Goal: Task Accomplishment & Management: Use online tool/utility

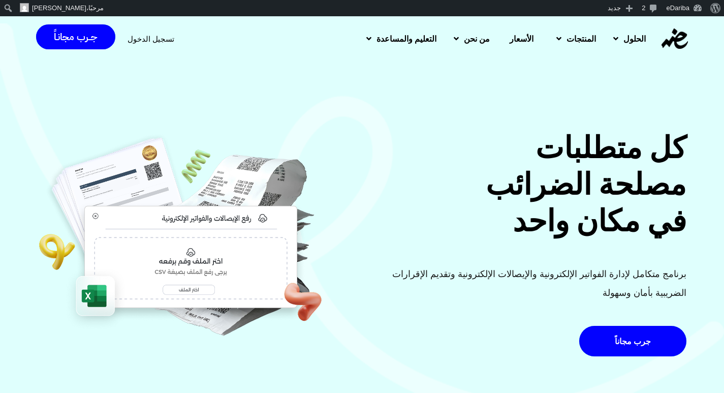
click at [149, 37] on span "تسجيل الدخول" at bounding box center [151, 39] width 47 height 8
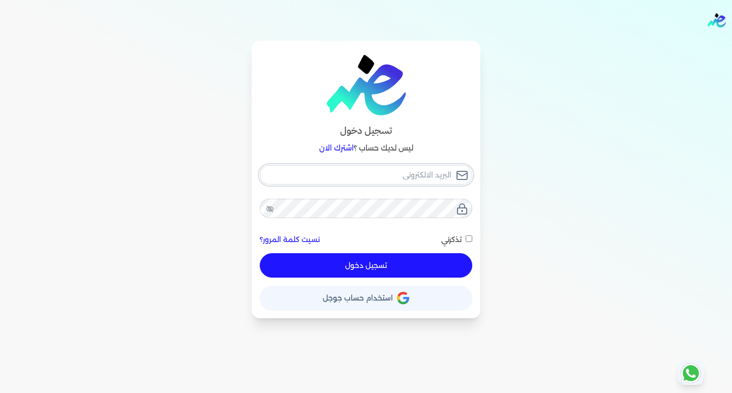
type input "[EMAIL_ADDRESS][DOMAIN_NAME]"
click at [364, 264] on button "تسجيل دخول" at bounding box center [366, 265] width 213 height 24
checkbox input "false"
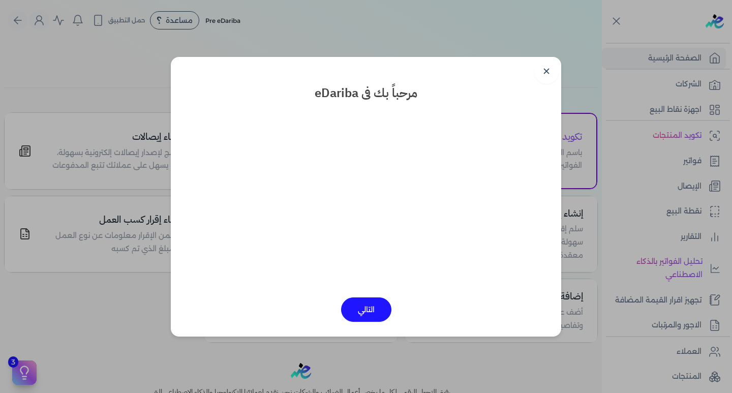
click at [362, 318] on button "التالي" at bounding box center [366, 309] width 50 height 24
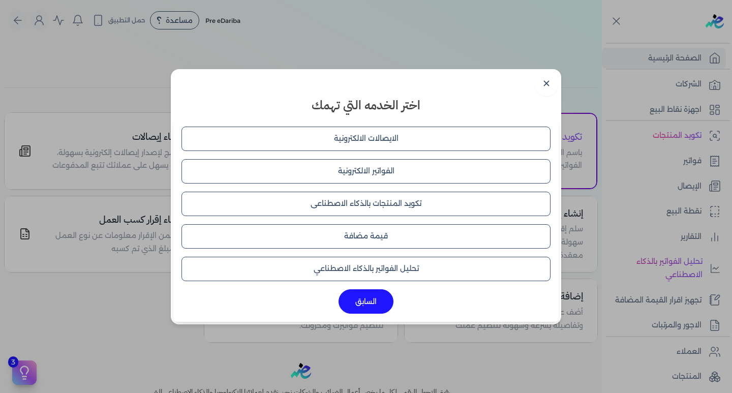
click at [378, 138] on button "الايصالات الالكترونية" at bounding box center [366, 139] width 369 height 24
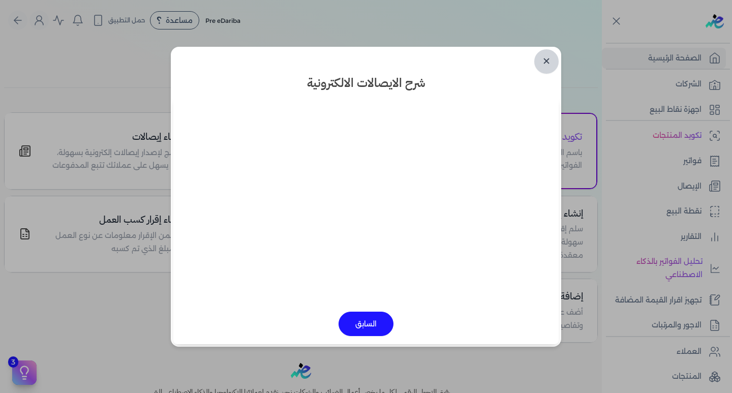
click at [546, 59] on link "✕" at bounding box center [546, 61] width 24 height 24
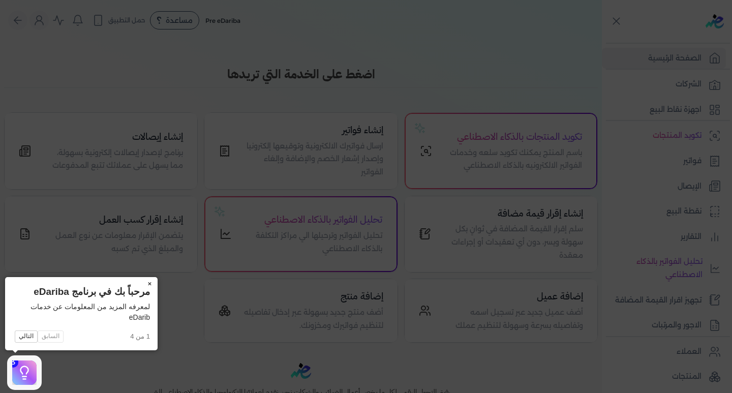
click at [145, 280] on button "×" at bounding box center [149, 284] width 16 height 14
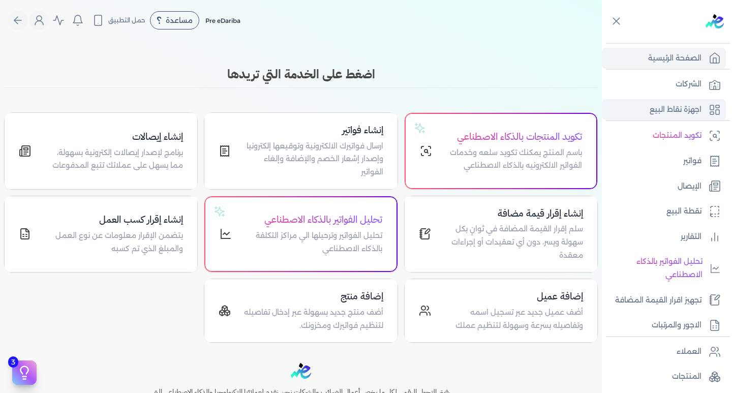
click at [695, 102] on link "اجهزة نقاط البيع" at bounding box center [664, 109] width 124 height 21
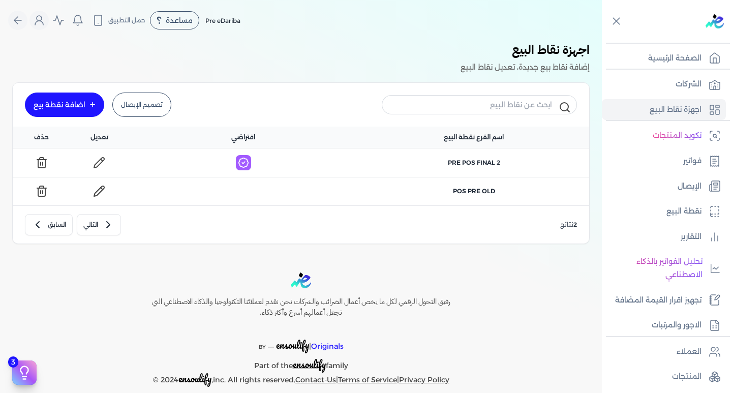
click at [135, 106] on link "تصميم الإيصال" at bounding box center [141, 105] width 59 height 24
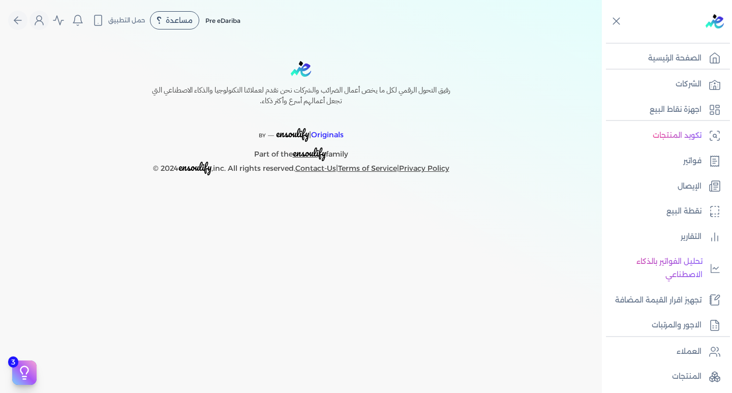
select select
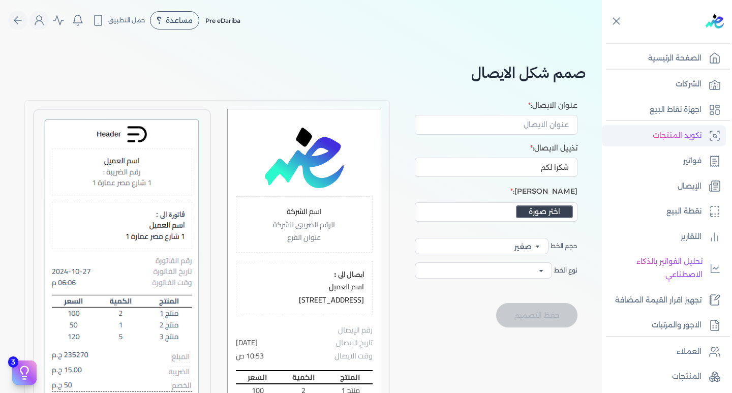
click at [685, 138] on p "تكويد المنتجات" at bounding box center [677, 135] width 49 height 13
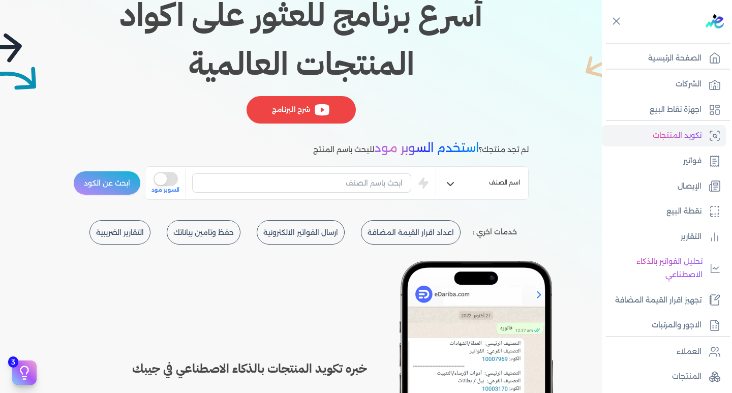
scroll to position [102, 0]
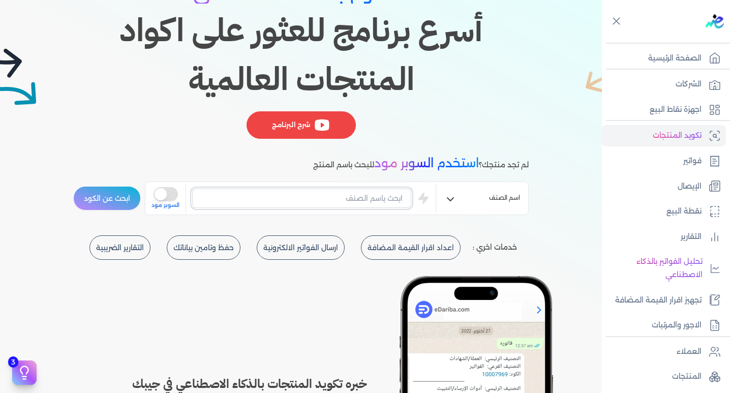
click at [314, 196] on input "text" at bounding box center [301, 198] width 219 height 19
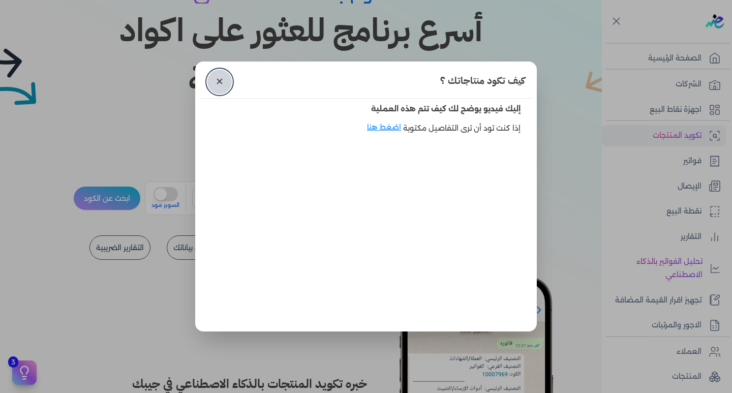
click at [217, 81] on link "✕" at bounding box center [219, 82] width 24 height 24
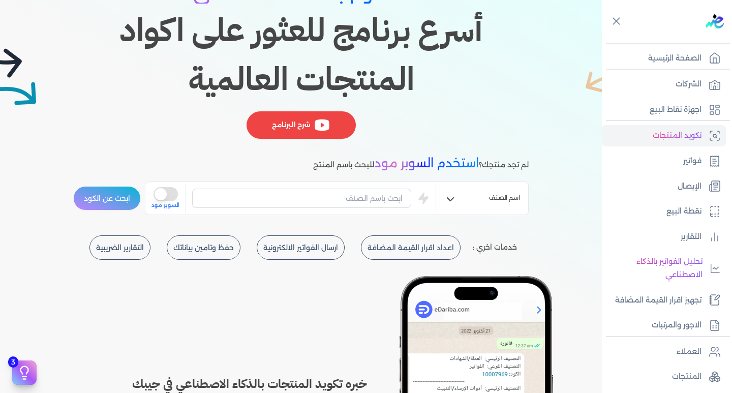
click at [312, 214] on div "اسم الصنف is super mode السوبر مود" at bounding box center [337, 199] width 384 height 34
click at [312, 197] on input "text" at bounding box center [301, 198] width 219 height 19
type input "نجيلة صناعي"
click at [112, 195] on button "ابحث عن الكود" at bounding box center [107, 198] width 68 height 24
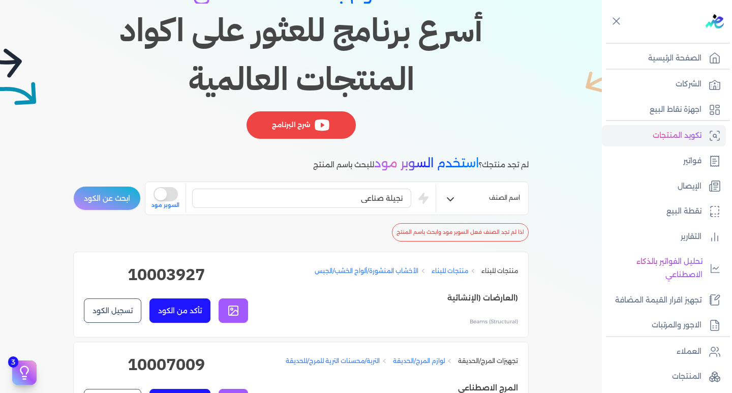
scroll to position [254, 0]
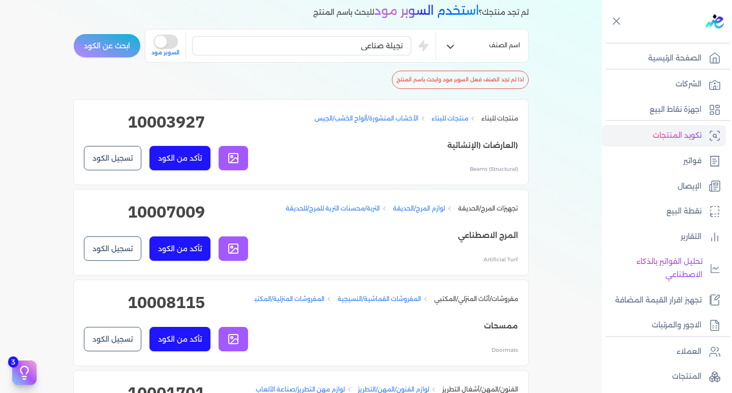
click at [128, 244] on button "تسجيل الكود" at bounding box center [112, 248] width 57 height 24
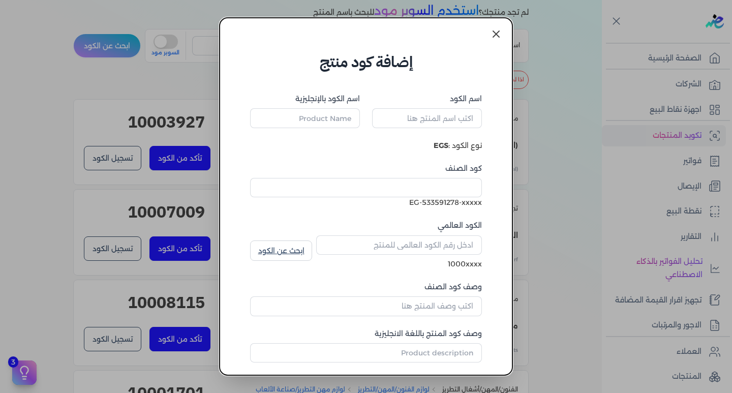
type input "المرج الاصطناعي"
type input "Artificial Turf"
type input "10007009"
type input "التربة/محسنات الترية للمرج/للحديقة"
type input "Lawn/Garden Soil/Soil Amendments"
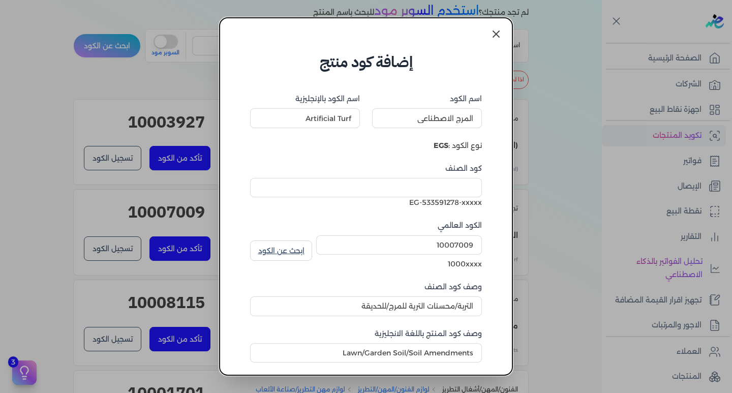
click at [303, 247] on link "ابحث عن الكود" at bounding box center [281, 250] width 62 height 20
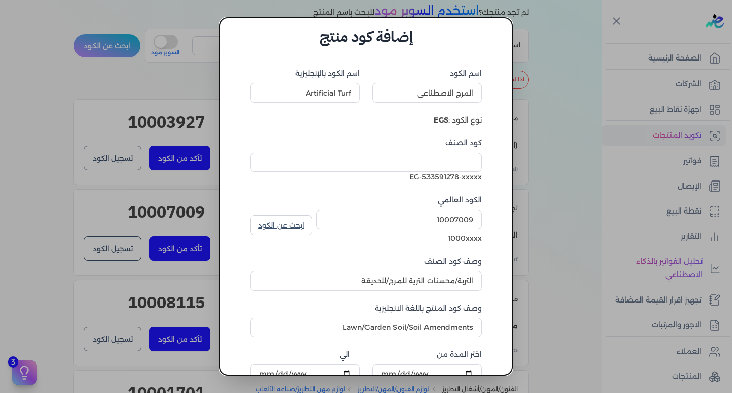
scroll to position [0, 0]
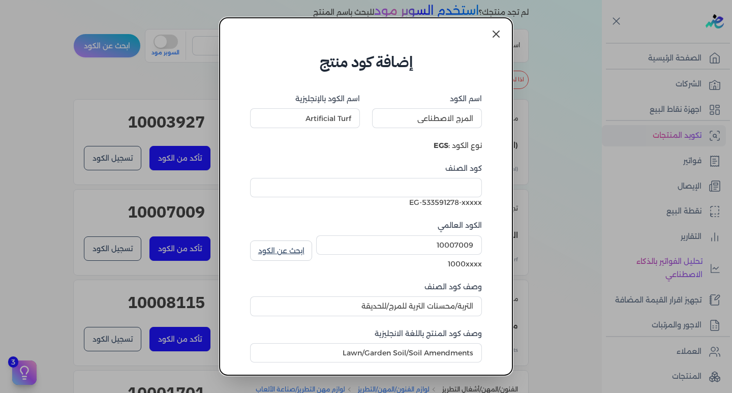
click at [496, 37] on icon at bounding box center [496, 34] width 12 height 12
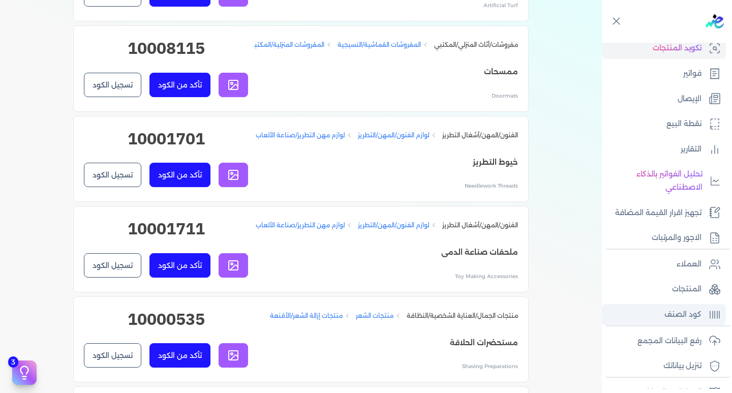
scroll to position [153, 0]
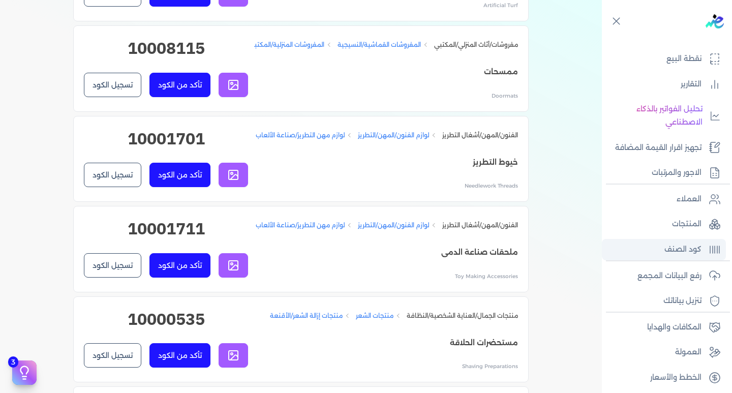
click at [702, 251] on link "كود الصنف" at bounding box center [664, 249] width 124 height 21
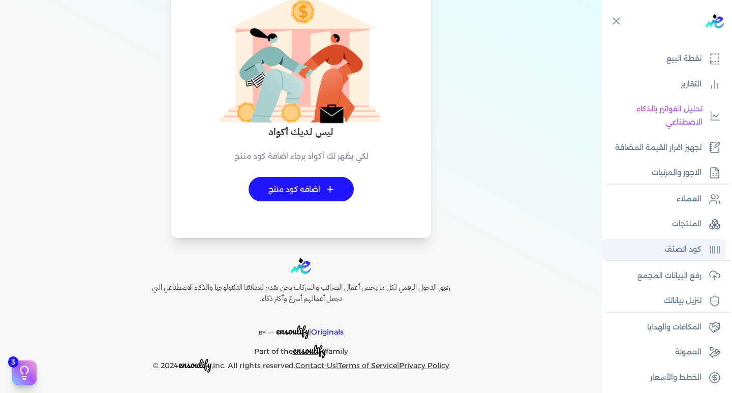
scroll to position [62, 0]
click at [314, 186] on link "+ اضافه كود منتج" at bounding box center [301, 189] width 105 height 24
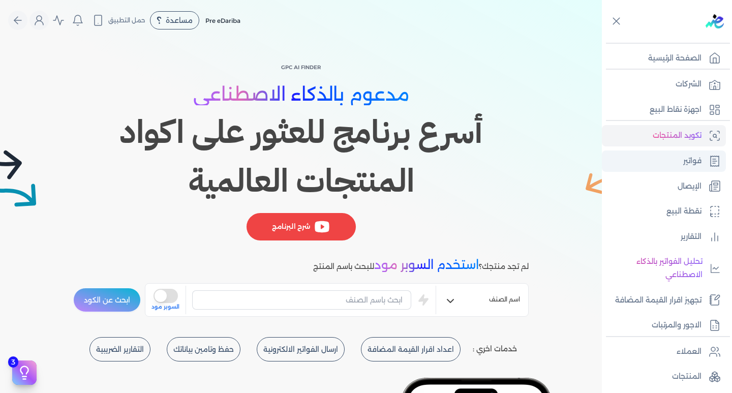
click at [682, 156] on link "فواتير" at bounding box center [664, 160] width 124 height 21
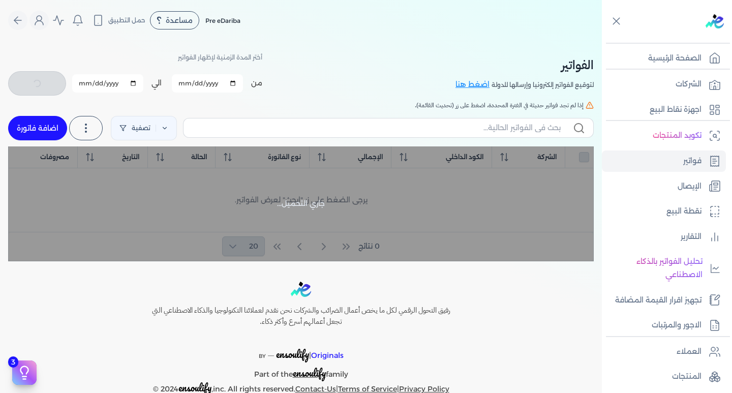
checkbox input "false"
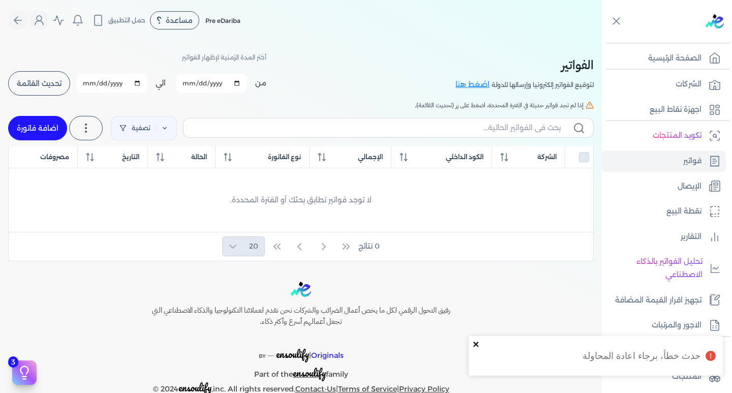
click at [478, 340] on icon "close" at bounding box center [476, 344] width 7 height 8
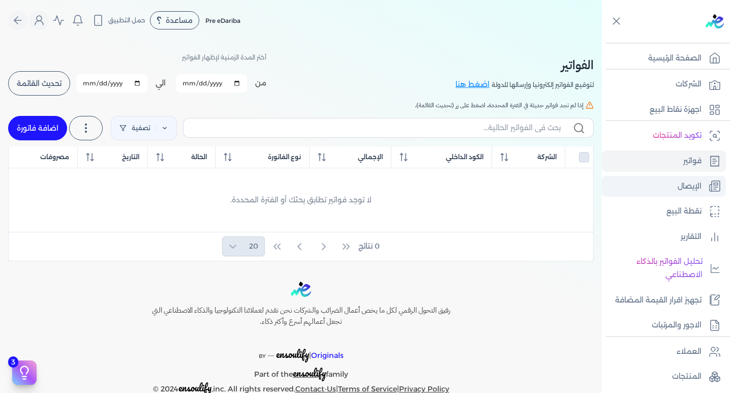
click at [683, 188] on p "الإيصال" at bounding box center [690, 186] width 24 height 13
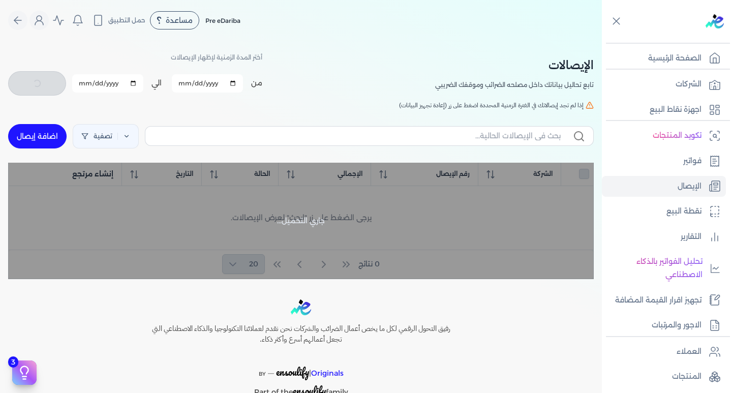
checkbox input "false"
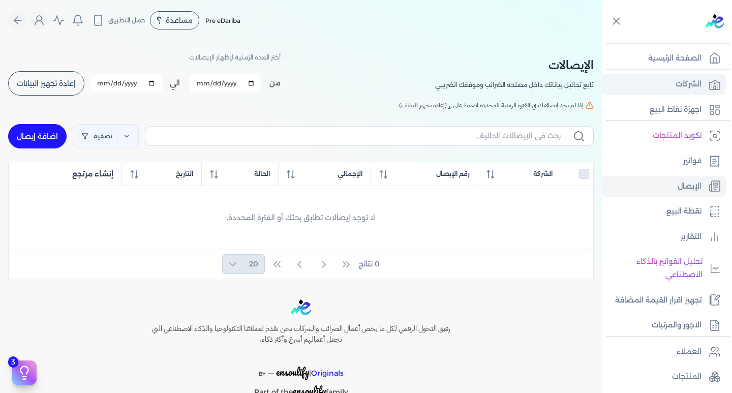
click at [686, 76] on link "الشركات" at bounding box center [664, 84] width 124 height 21
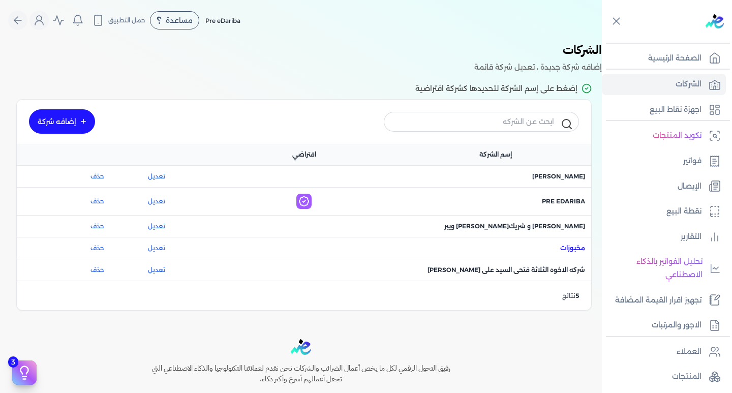
click at [572, 250] on span "اسم الشركة : مخبوزات" at bounding box center [572, 248] width 25 height 9
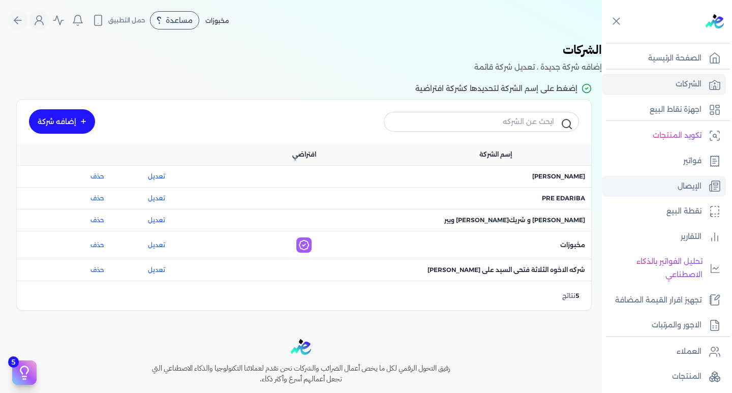
click at [689, 191] on p "الإيصال" at bounding box center [690, 186] width 24 height 13
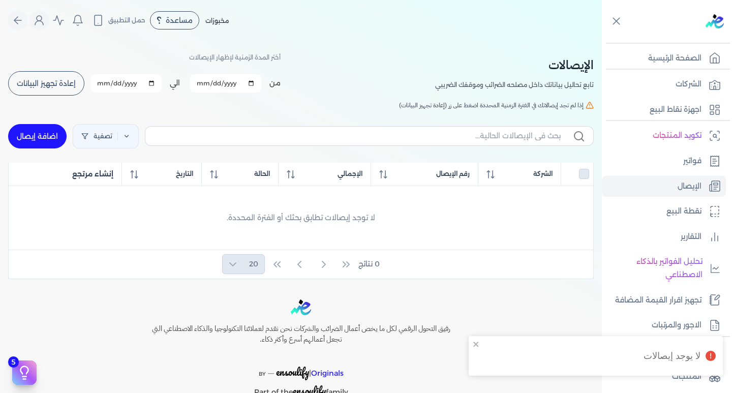
click at [216, 86] on input "2025-09-01" at bounding box center [225, 83] width 71 height 18
click at [196, 82] on input "2025-09-01" at bounding box center [225, 83] width 71 height 18
click at [208, 83] on input "2025-09-01" at bounding box center [225, 83] width 71 height 18
click at [203, 80] on input "2025-01-01" at bounding box center [214, 83] width 71 height 18
type input "2025-01-06"
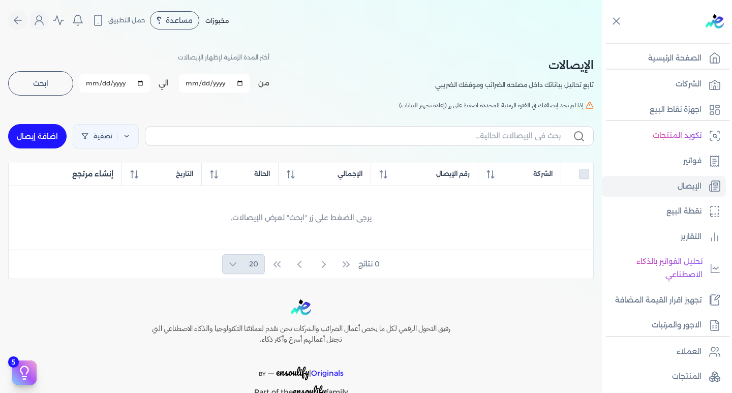
click at [96, 85] on input "2025-09-30" at bounding box center [114, 83] width 71 height 18
type input "2025-03-01"
click at [102, 84] on input "2025-03-01" at bounding box center [114, 83] width 71 height 18
click at [89, 82] on input "2025-03-01" at bounding box center [114, 83] width 71 height 18
click at [98, 84] on input "2025-03-01" at bounding box center [114, 83] width 71 height 18
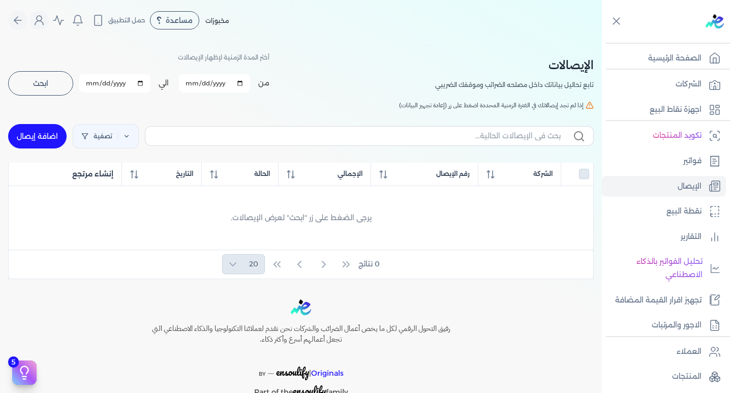
click at [96, 83] on input "2025-03-31" at bounding box center [114, 83] width 71 height 18
click at [105, 82] on input "2025-03-31" at bounding box center [114, 83] width 71 height 18
click at [94, 83] on input "2025-03-31" at bounding box center [114, 83] width 71 height 18
click at [99, 83] on input "2025-03-31" at bounding box center [114, 83] width 71 height 18
click at [101, 83] on input "2025-03-31" at bounding box center [114, 83] width 71 height 18
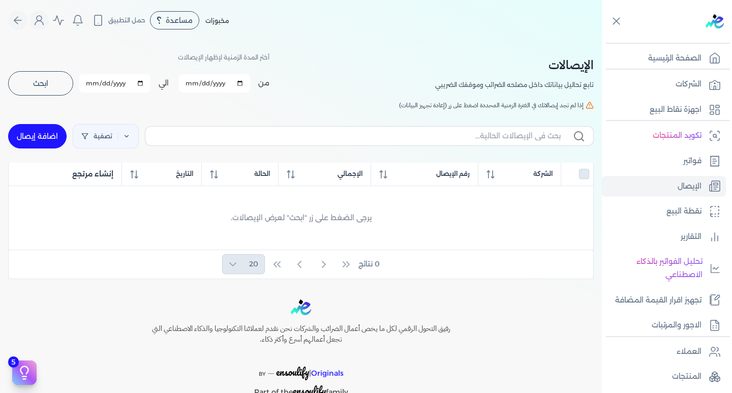
type input "2025-03-08"
click at [97, 81] on input "2025-03-08" at bounding box center [114, 83] width 71 height 18
click at [141, 83] on input "2025-03-01" at bounding box center [114, 83] width 71 height 18
click at [95, 82] on input "2025-03-01" at bounding box center [114, 83] width 71 height 18
click at [91, 84] on input "2025-03-01" at bounding box center [114, 83] width 71 height 18
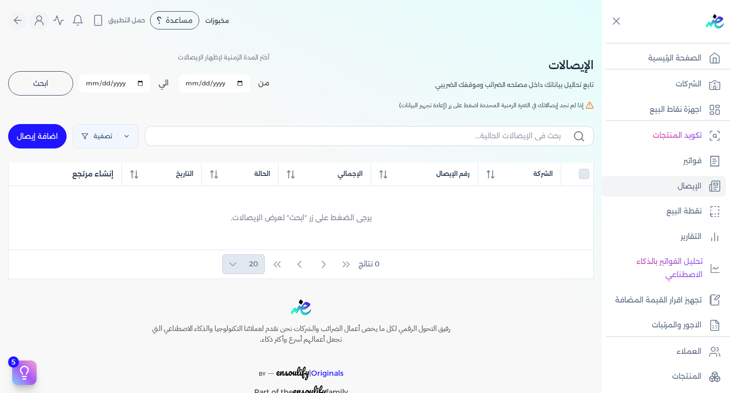
type input "[DATE]"
click at [202, 84] on input "2025-01-06" at bounding box center [214, 83] width 71 height 18
click at [194, 81] on input "2025-01-01" at bounding box center [214, 83] width 71 height 18
type input "[DATE]"
click at [56, 85] on button "ابحث" at bounding box center [40, 83] width 65 height 24
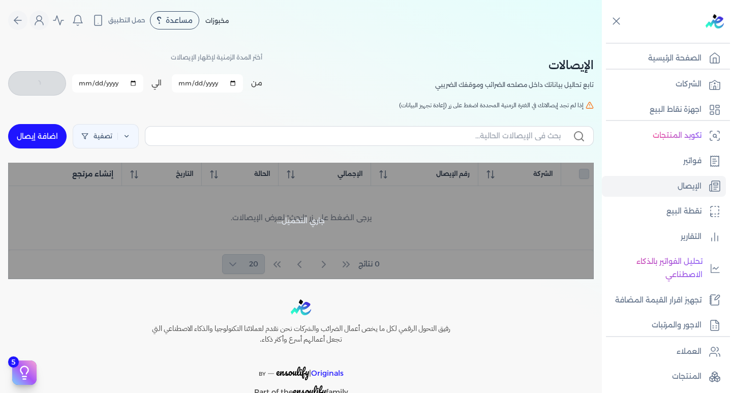
click at [268, 12] on div "مخبوزات مساعدة خدمة العملاء دليل المستخدم حمل التطبيق لا يوجد اشعارات مرحباً Ma…" at bounding box center [305, 20] width 594 height 19
click at [167, 99] on div "الإيصالات تابع تحاليل بياناتك داخل مصلحه الضرائب وموقفك الضريبي أختر المدة الزم…" at bounding box center [301, 160] width 602 height 238
checkbox input "false"
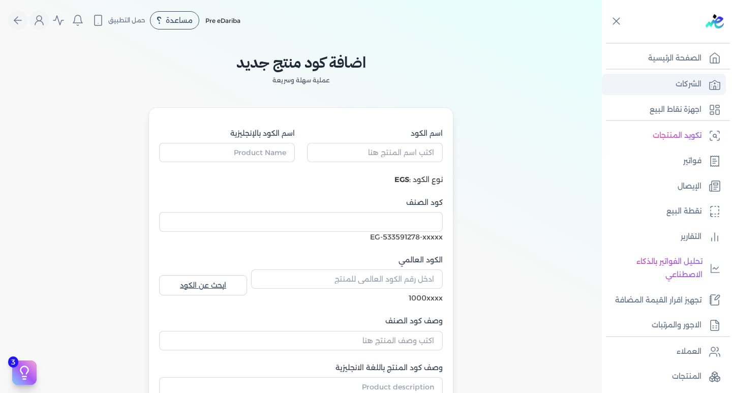
click at [708, 89] on link "الشركات" at bounding box center [664, 84] width 124 height 21
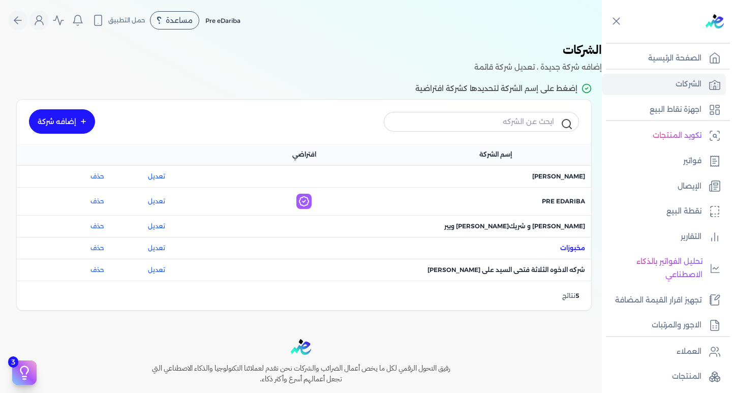
click at [563, 245] on span "اسم الشركة : مخبوزات" at bounding box center [572, 248] width 25 height 9
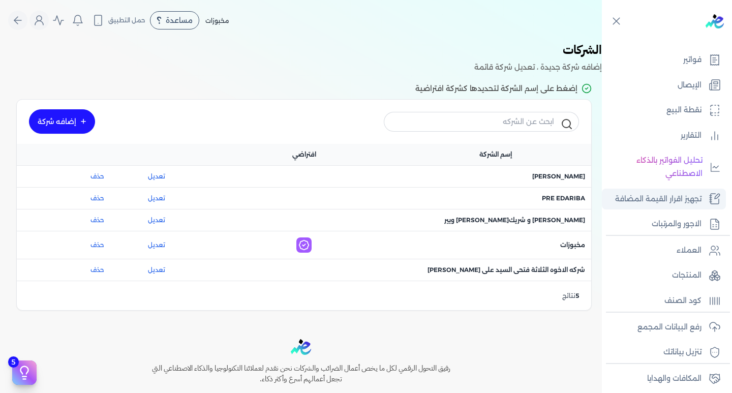
scroll to position [102, 0]
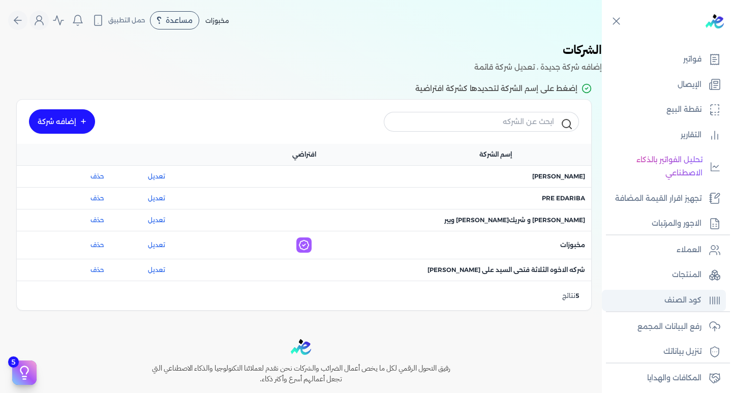
click at [678, 303] on p "كود الصنف" at bounding box center [682, 300] width 37 height 13
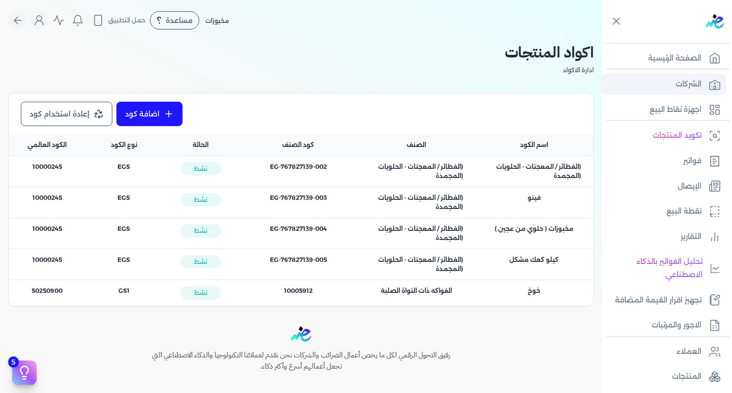
click at [705, 79] on link "الشركات" at bounding box center [664, 84] width 124 height 21
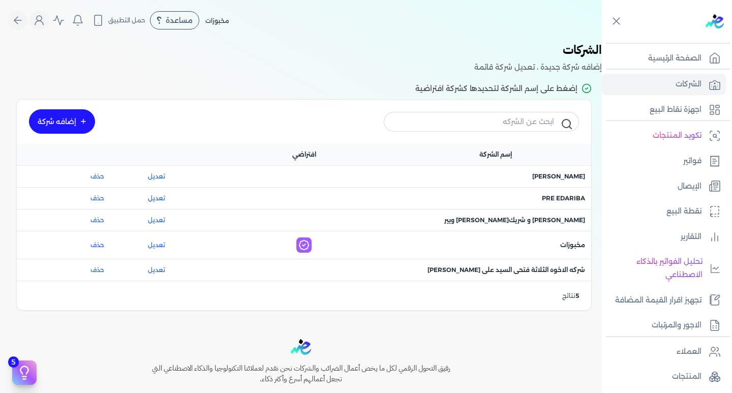
click at [65, 120] on link "إضافه شركة" at bounding box center [62, 121] width 66 height 24
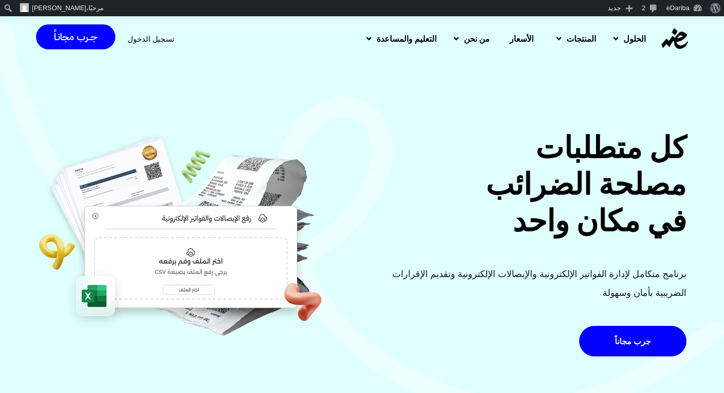
click at [156, 41] on span "تسجيل الدخول" at bounding box center [151, 39] width 47 height 8
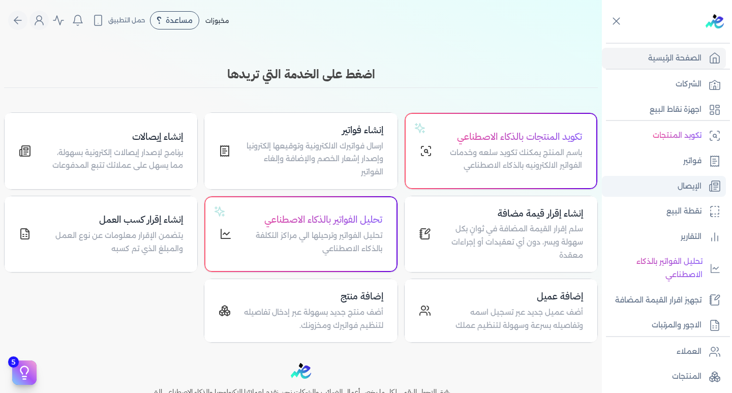
click at [693, 180] on p "الإيصال" at bounding box center [690, 186] width 24 height 13
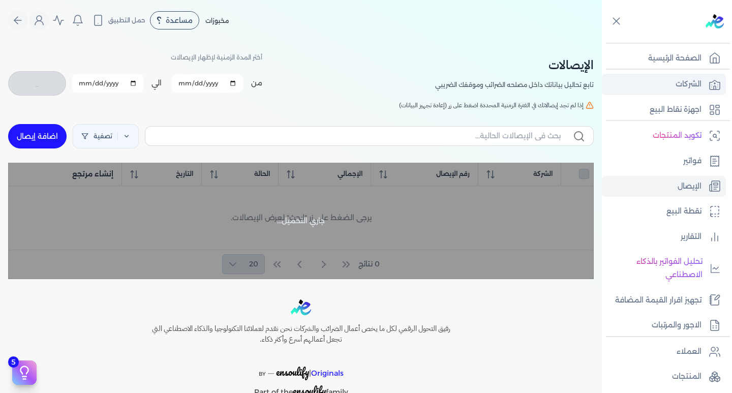
click at [699, 83] on p "الشركات" at bounding box center [689, 84] width 26 height 13
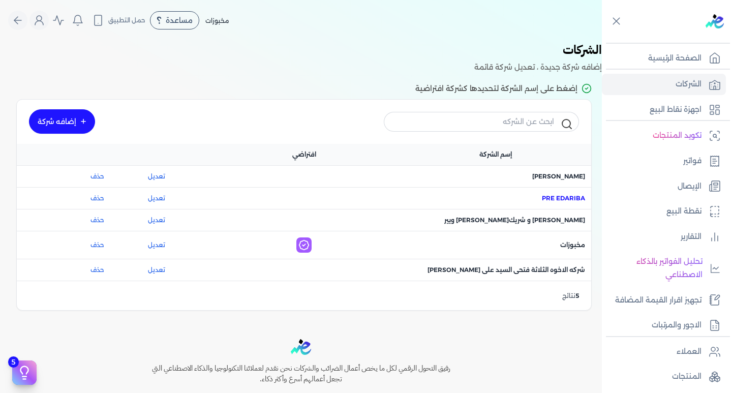
click at [550, 199] on span "اسم الشركة : Pre eDariba" at bounding box center [563, 198] width 43 height 9
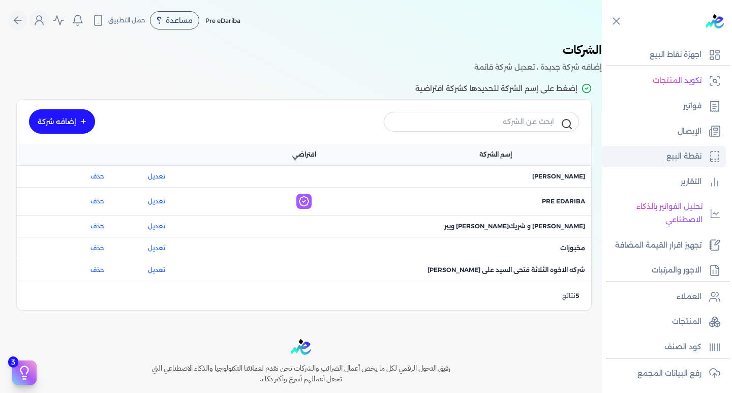
scroll to position [54, 0]
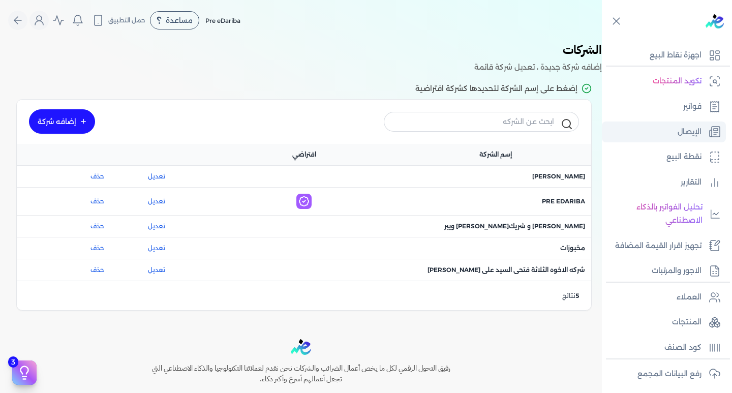
click at [684, 136] on p "الإيصال" at bounding box center [690, 132] width 24 height 13
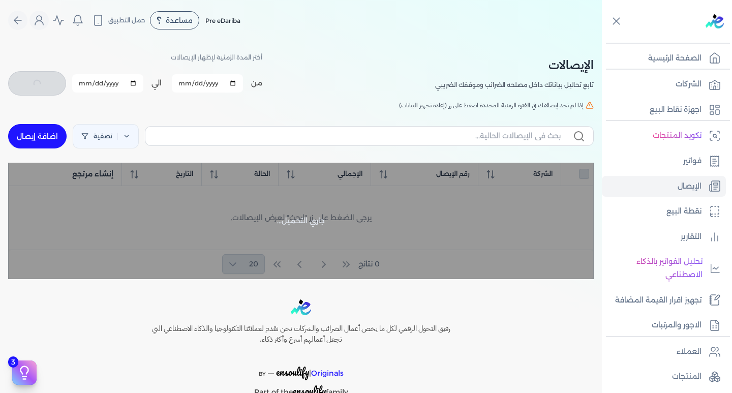
checkbox input "false"
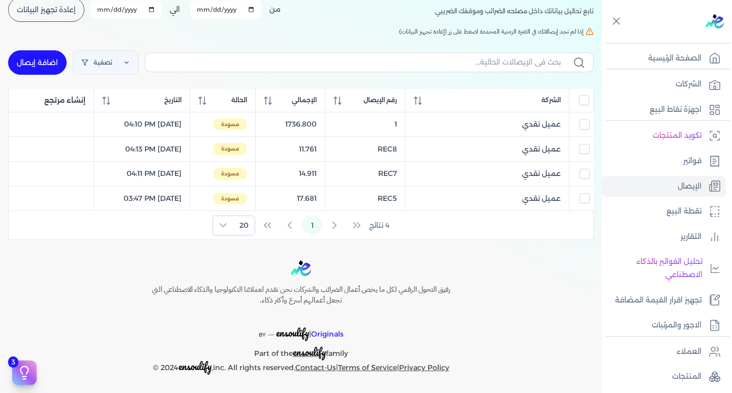
scroll to position [76, 0]
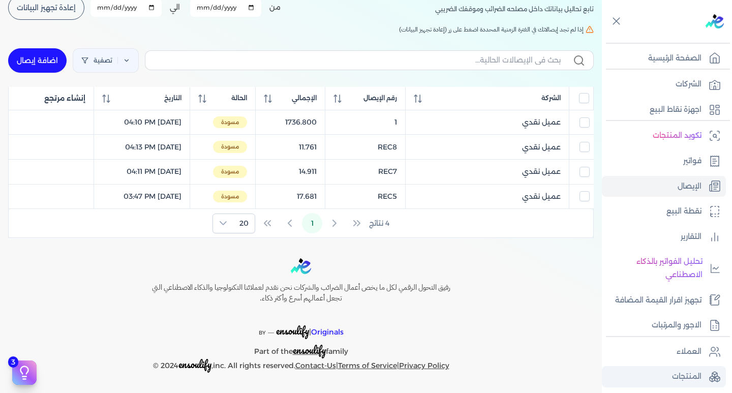
click at [687, 377] on p "المنتجات" at bounding box center [686, 376] width 29 height 13
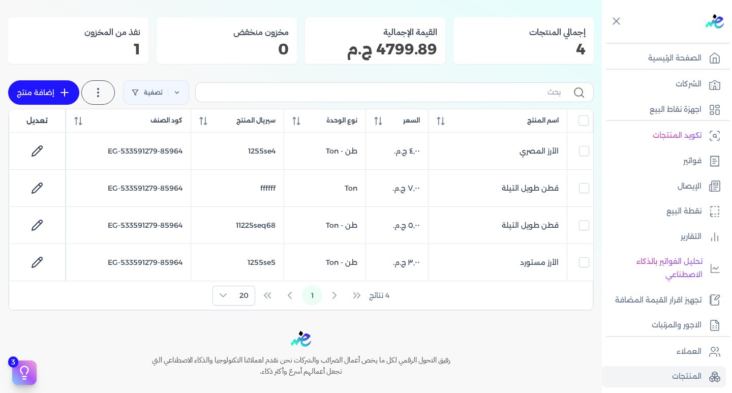
click at [49, 87] on link "إضافة منتج" at bounding box center [43, 92] width 71 height 24
select select "EGS"
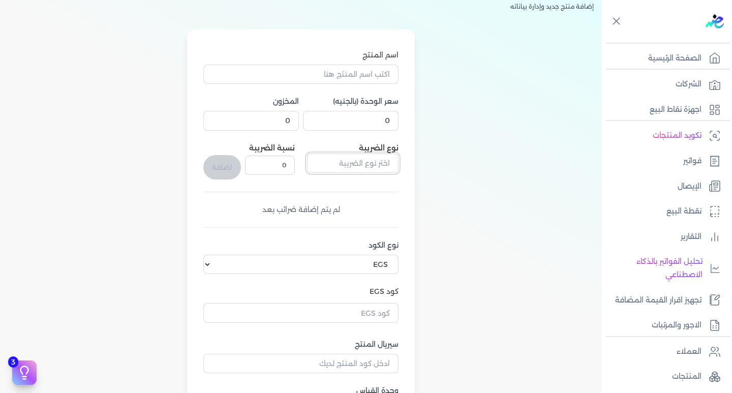
click at [357, 169] on input "text" at bounding box center [353, 163] width 92 height 19
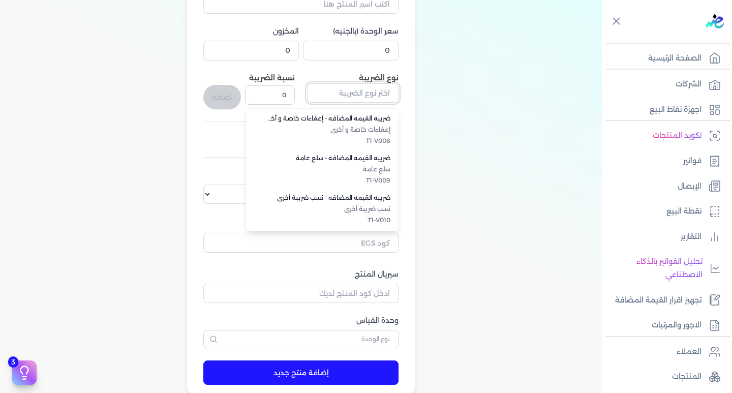
scroll to position [177, 0]
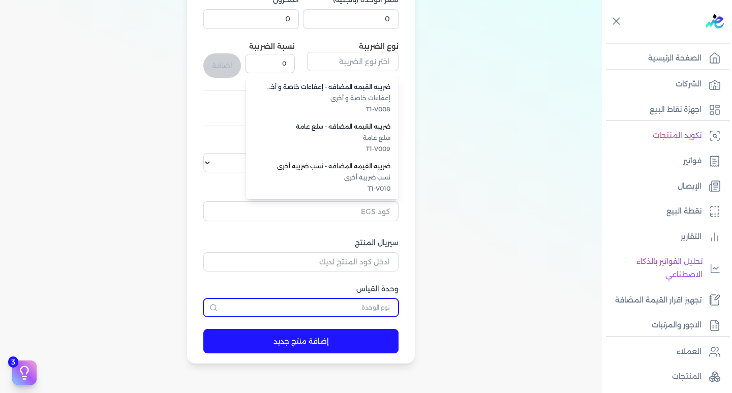
click at [365, 305] on input "text" at bounding box center [300, 307] width 195 height 18
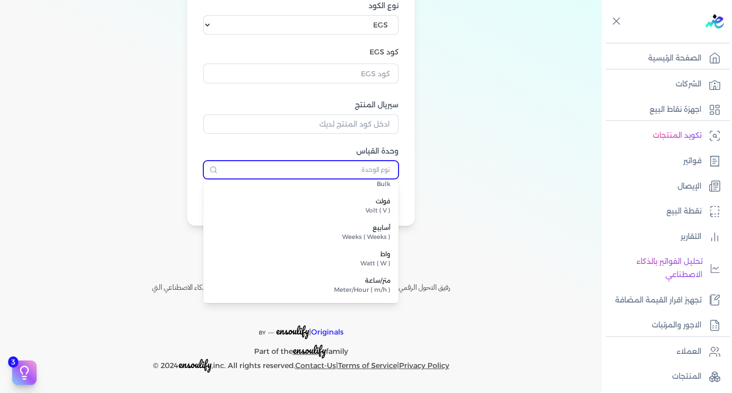
scroll to position [3689, 0]
click at [373, 171] on input "text" at bounding box center [300, 170] width 195 height 18
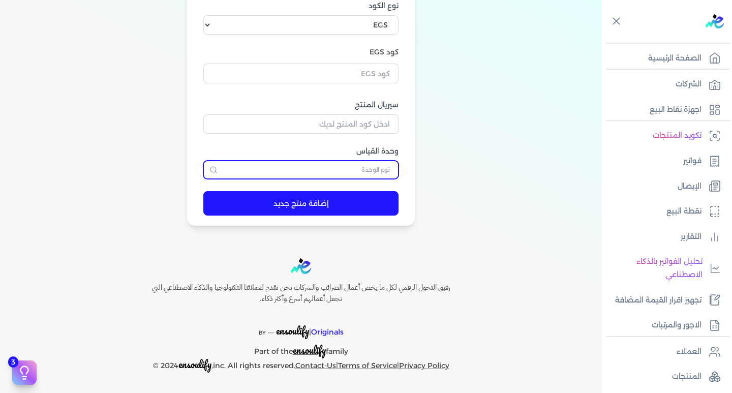
click at [372, 172] on input "text" at bounding box center [300, 170] width 195 height 18
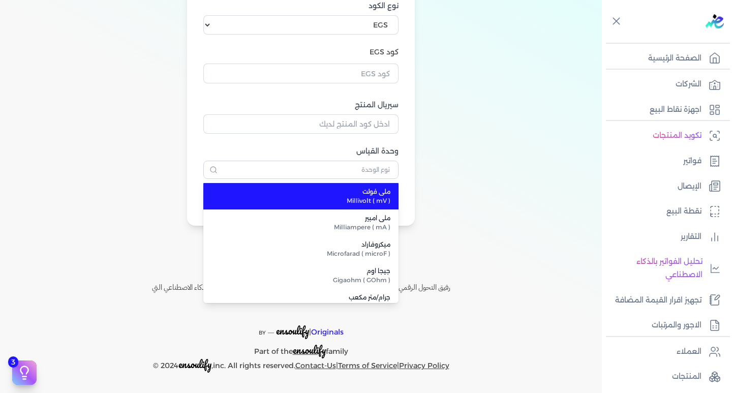
type input "ملي فولت"
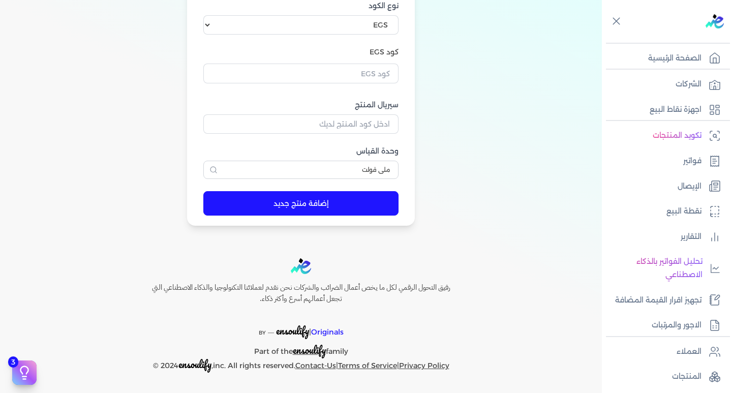
click at [451, 196] on div "اسم المنتج سعر الوحدة (بالجنيه) 0 المخزون 0 نوع الضريبة نسبة الضريبة 0 اضافة لم…" at bounding box center [301, 8] width 586 height 436
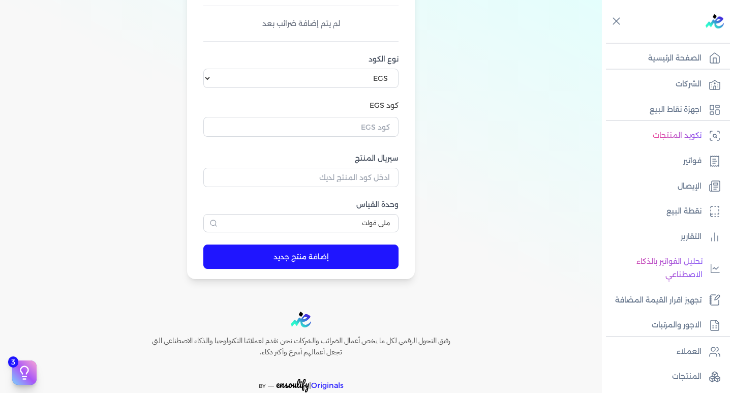
scroll to position [163, 0]
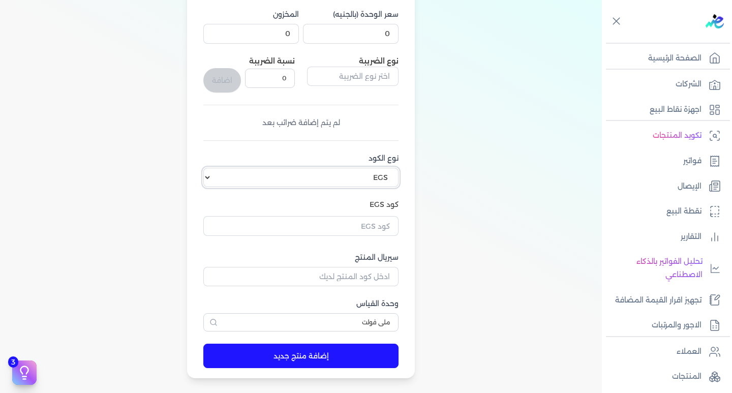
click at [209, 177] on select "اختر نوع الكود EGS GS1" at bounding box center [300, 177] width 195 height 19
click at [353, 156] on label "نوع الكود" at bounding box center [300, 158] width 195 height 11
click at [353, 168] on select "اختر نوع الكود EGS GS1" at bounding box center [300, 177] width 195 height 19
drag, startPoint x: 373, startPoint y: 166, endPoint x: 369, endPoint y: 160, distance: 6.9
click at [374, 162] on div "نوع الكود اختر نوع الكود EGS GS1" at bounding box center [300, 170] width 195 height 35
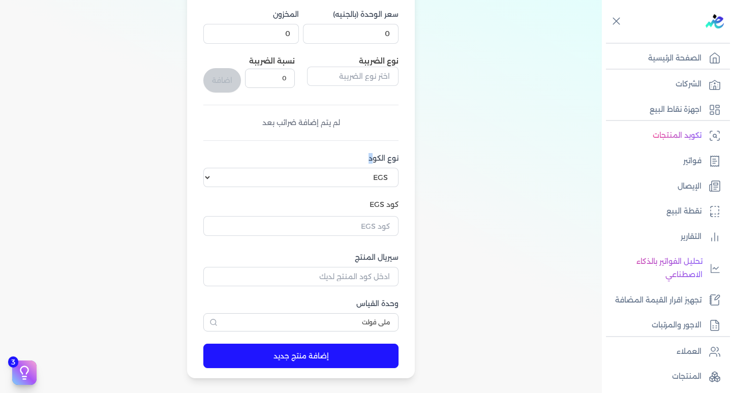
click at [339, 148] on div "اسم المنتج سعر الوحدة (بالجنيه) 0 المخزون 0 نوع الضريبة نسبة الضريبة 0 اضافة لم…" at bounding box center [300, 147] width 195 height 369
drag, startPoint x: 311, startPoint y: 190, endPoint x: 306, endPoint y: 194, distance: 6.2
click at [311, 191] on div "اسم المنتج سعر الوحدة (بالجنيه) 0 المخزون 0 نوع الضريبة نسبة الضريبة 0 اضافة لم…" at bounding box center [300, 147] width 195 height 369
click at [690, 183] on p "الإيصال" at bounding box center [690, 186] width 24 height 13
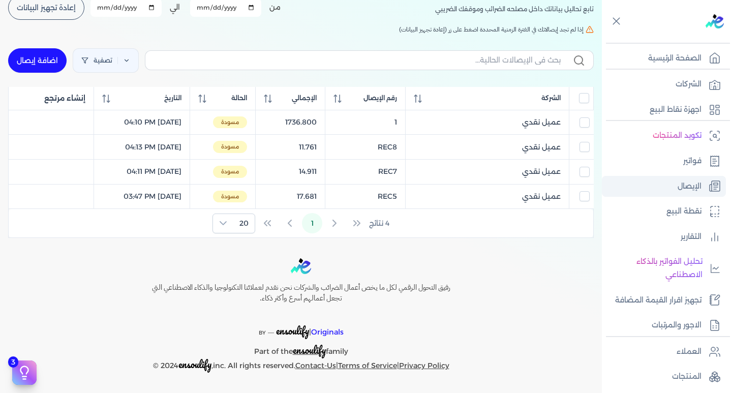
scroll to position [76, 0]
click at [677, 212] on p "نقطة البيع" at bounding box center [684, 211] width 35 height 13
select select
select select "EGP"
select select "EGS"
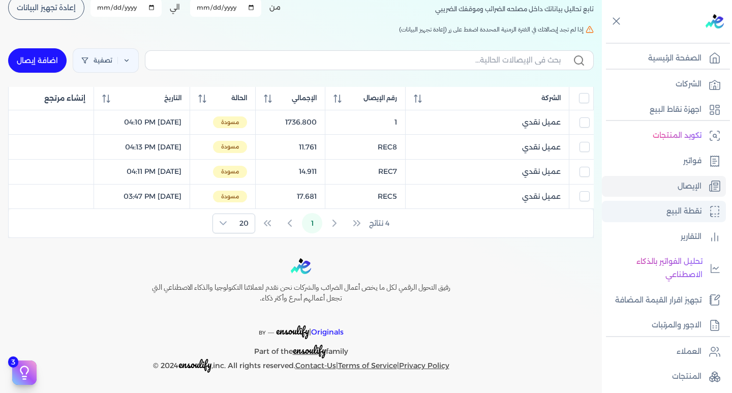
select select "B"
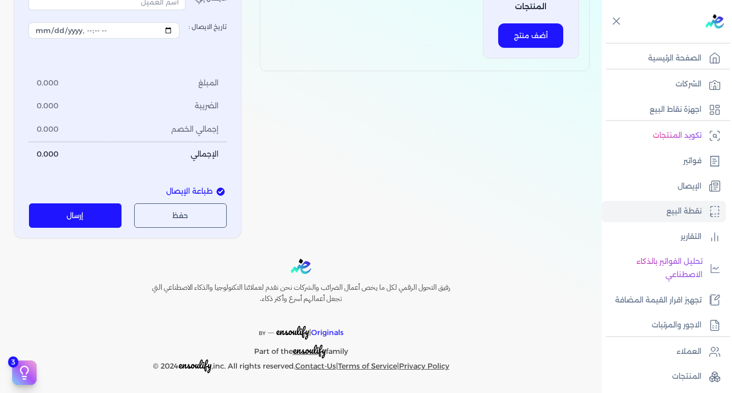
scroll to position [63, 0]
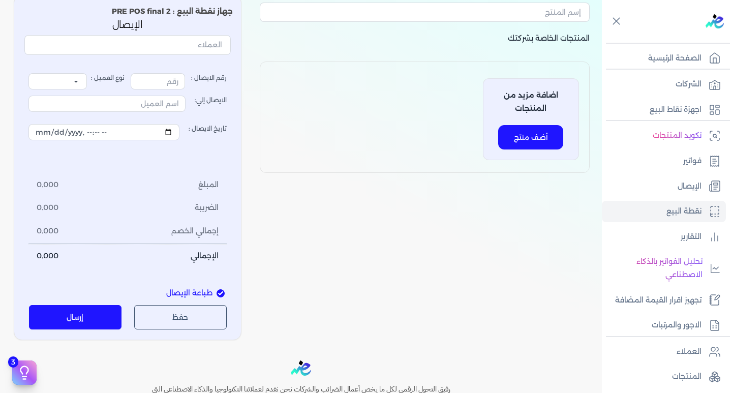
type input "2"
select select "P"
type input "عميل نقدي"
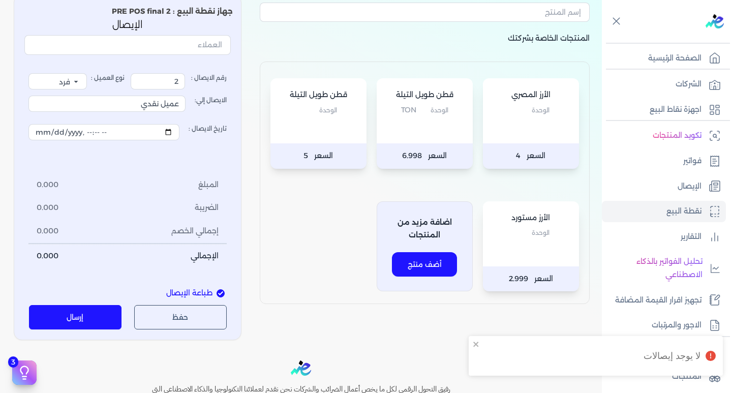
click at [497, 118] on div "الأرز المصري الوحدة" at bounding box center [531, 110] width 96 height 65
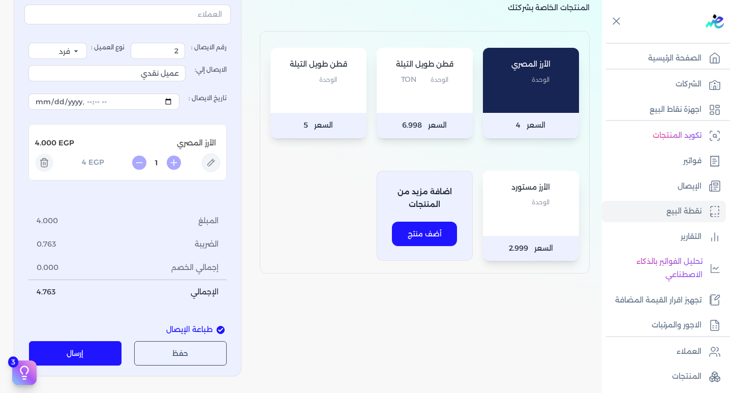
scroll to position [164, 0]
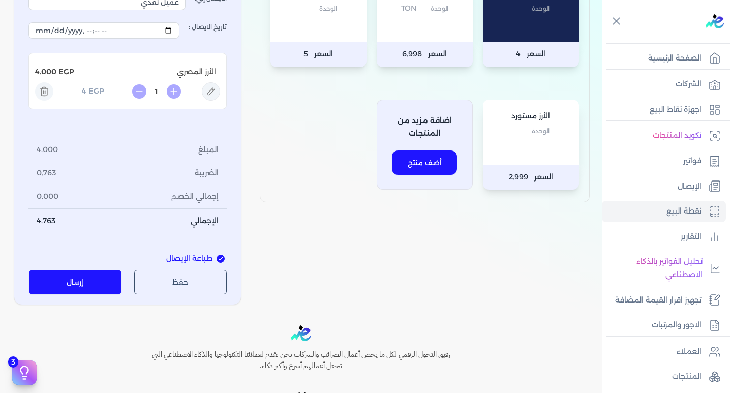
click at [214, 88] on icon at bounding box center [211, 91] width 18 height 18
type input "الأرز المصري"
type input "4"
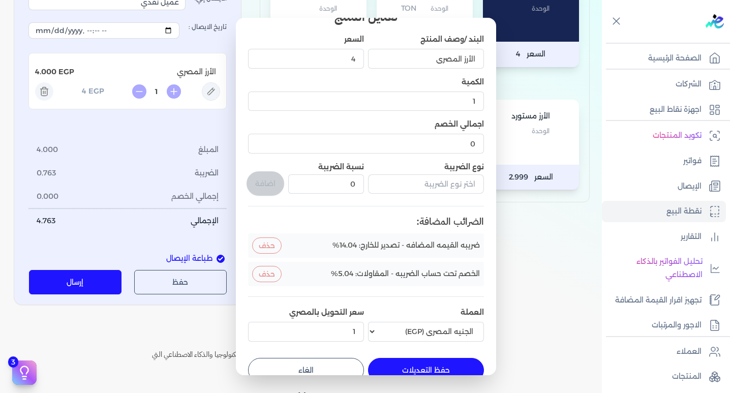
scroll to position [41, 0]
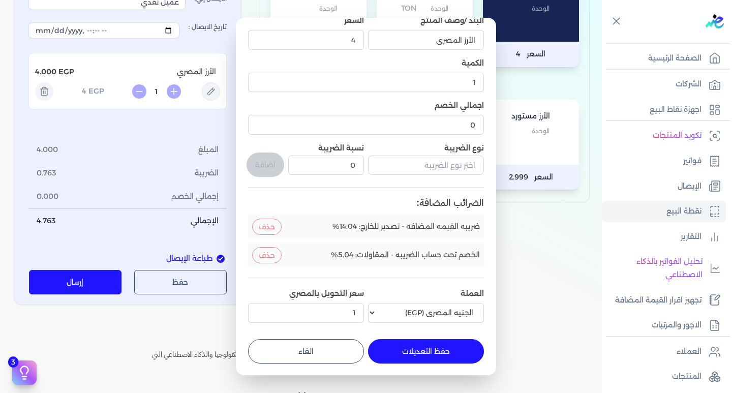
click at [343, 355] on button "الغاء" at bounding box center [306, 351] width 116 height 24
type input "0"
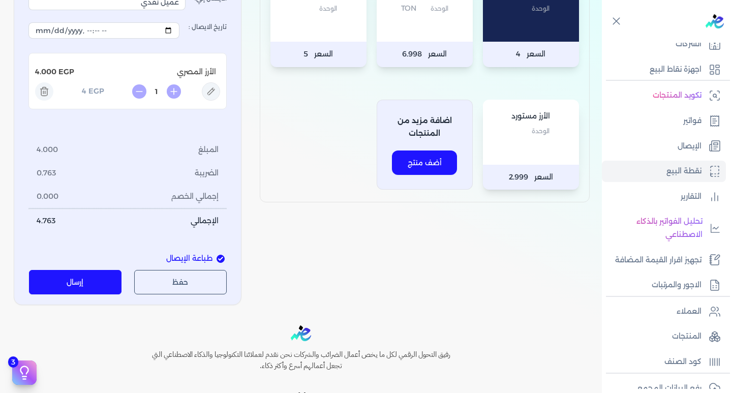
scroll to position [51, 0]
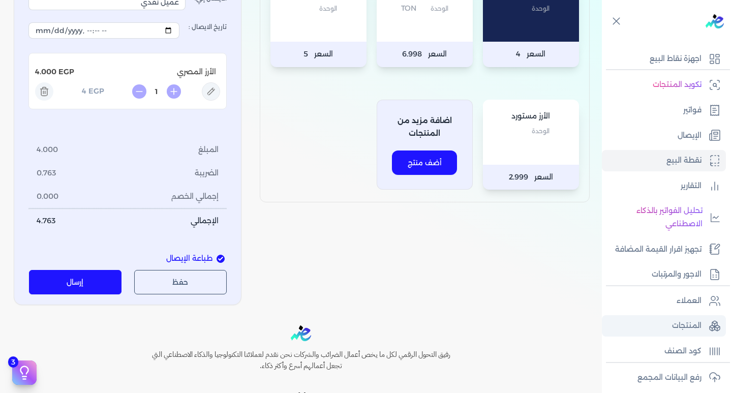
click at [683, 317] on link "المنتجات" at bounding box center [664, 325] width 124 height 21
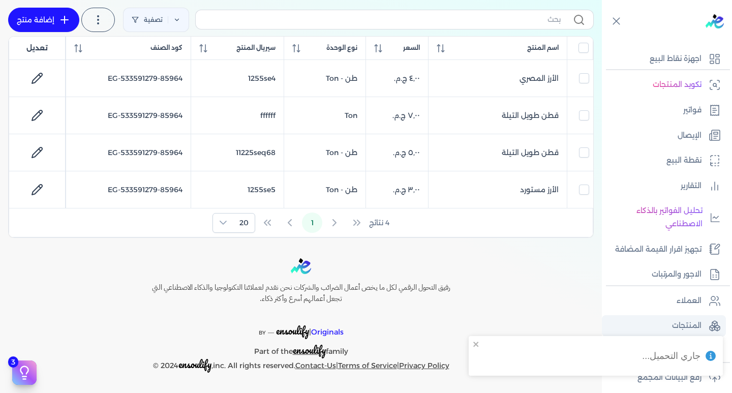
scroll to position [148, 0]
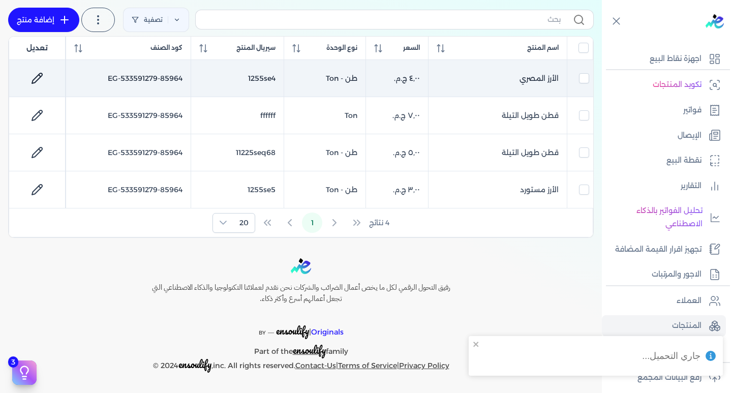
click at [37, 78] on icon at bounding box center [37, 78] width 12 height 12
select select "EGS"
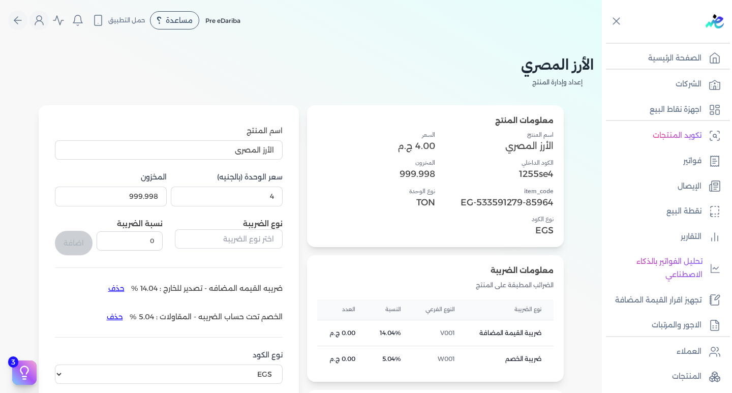
click at [621, 20] on icon at bounding box center [616, 21] width 13 height 13
